Goal: Task Accomplishment & Management: Manage account settings

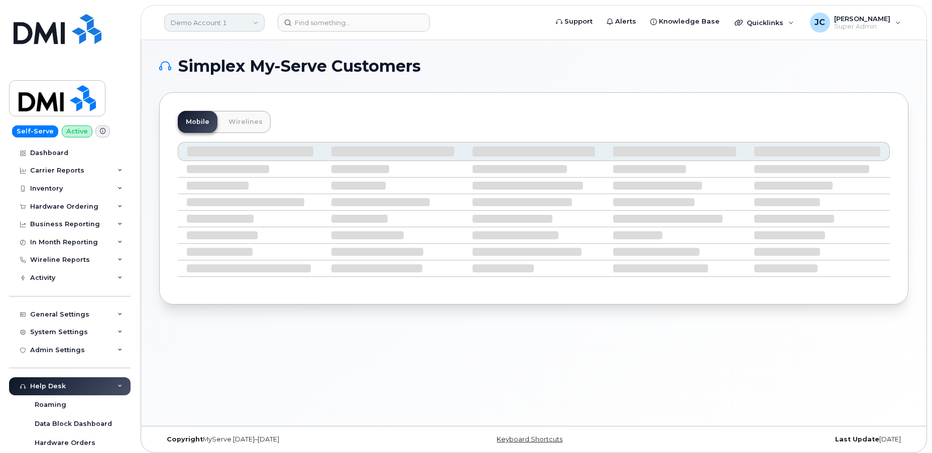
click at [193, 17] on link "Demo Account 1" at bounding box center [214, 23] width 100 height 18
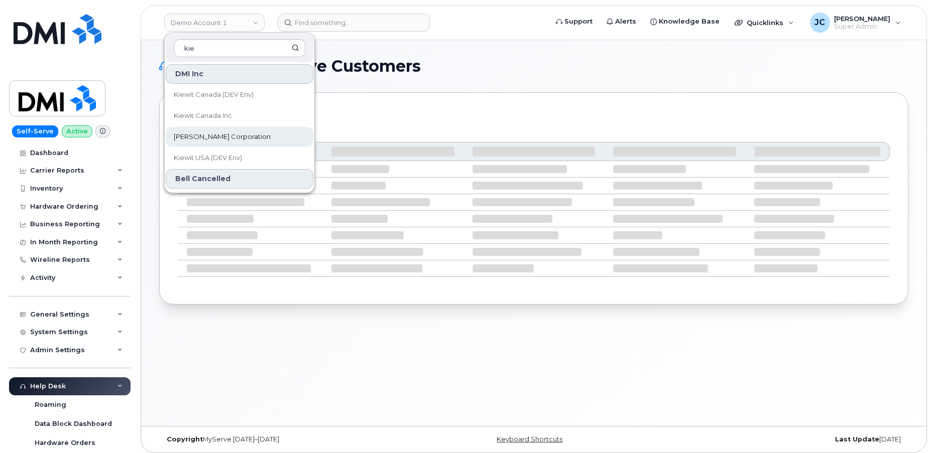
type input "kie"
click at [205, 133] on span "[PERSON_NAME] Corporation" at bounding box center [222, 137] width 97 height 10
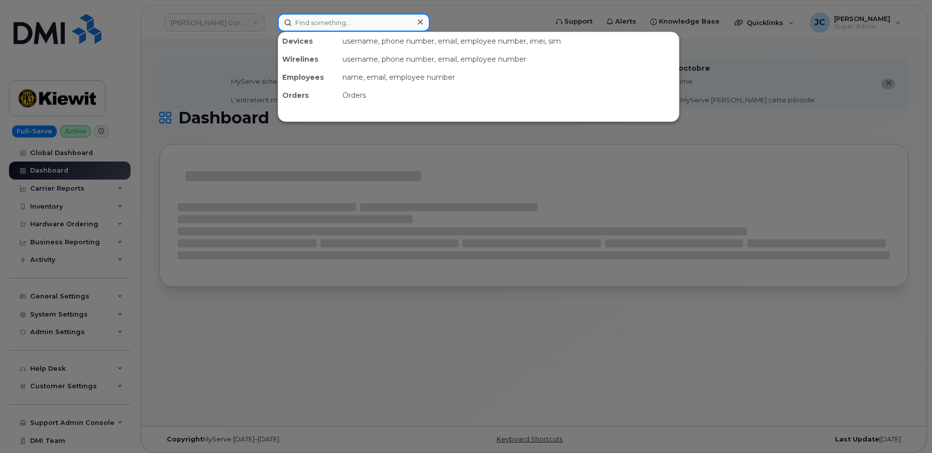
click at [322, 21] on input at bounding box center [354, 23] width 152 height 18
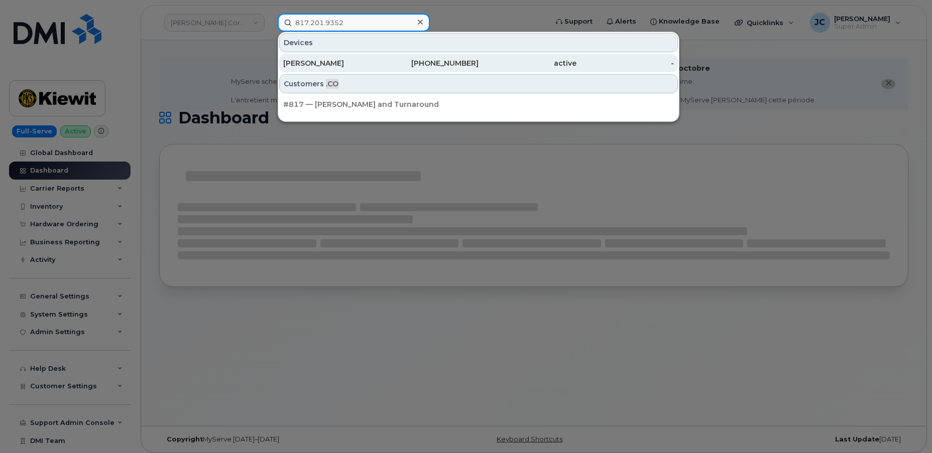
type input "817.201.9352"
click at [333, 62] on div "BRITTANY RUSSELL" at bounding box center [332, 63] width 98 height 10
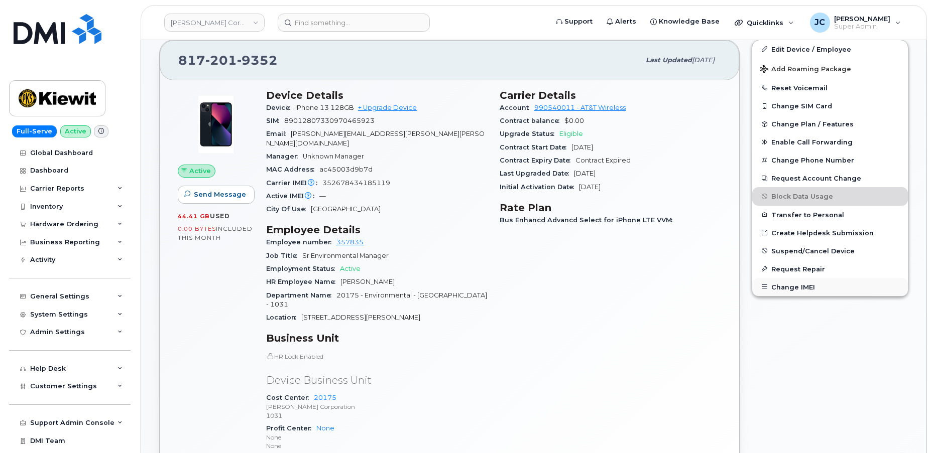
scroll to position [243, 0]
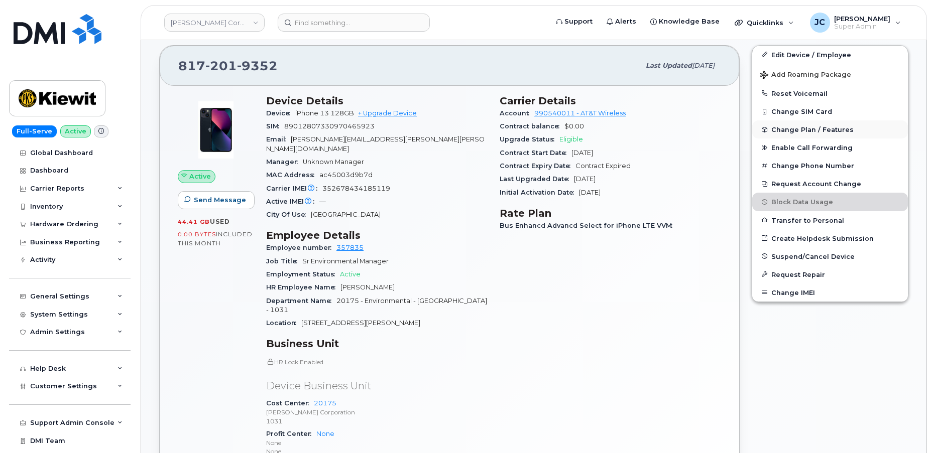
click at [805, 129] on span "Change Plan / Features" at bounding box center [812, 130] width 82 height 8
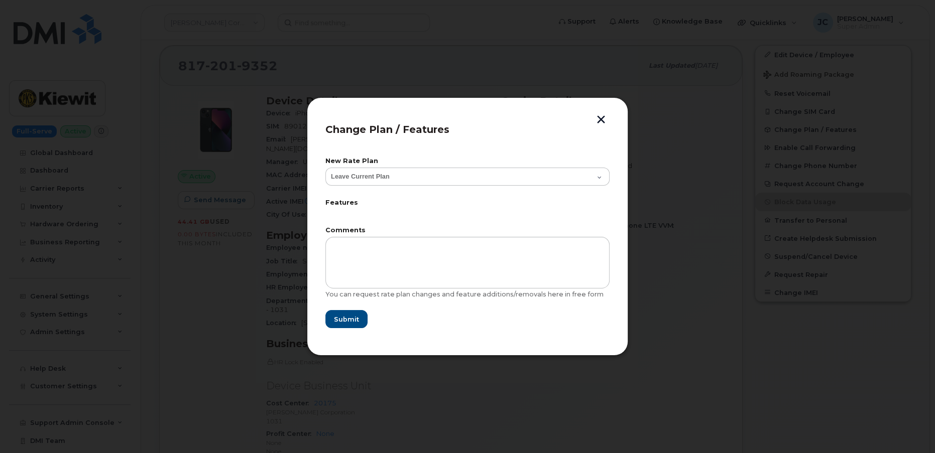
click at [602, 120] on button "button" at bounding box center [600, 120] width 15 height 11
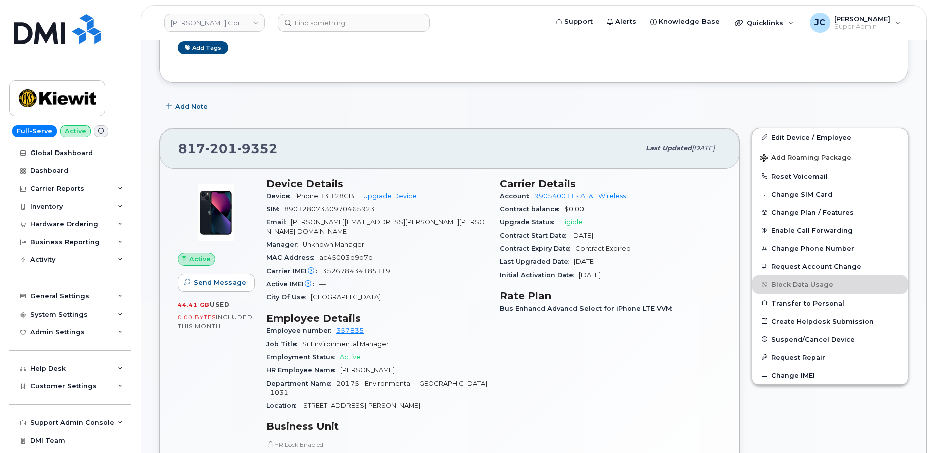
scroll to position [61, 0]
